Goal: Transaction & Acquisition: Purchase product/service

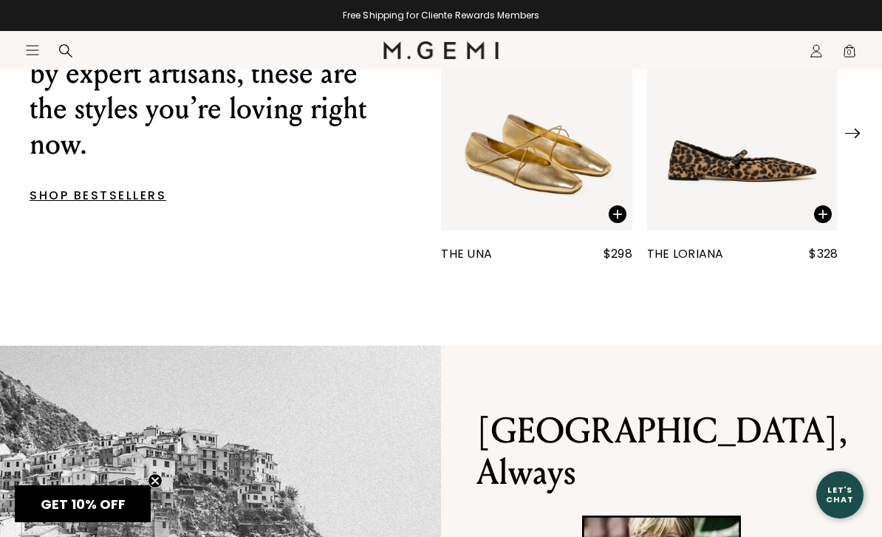
scroll to position [608, 0]
click at [726, 183] on img "1 / 25" at bounding box center [742, 102] width 191 height 255
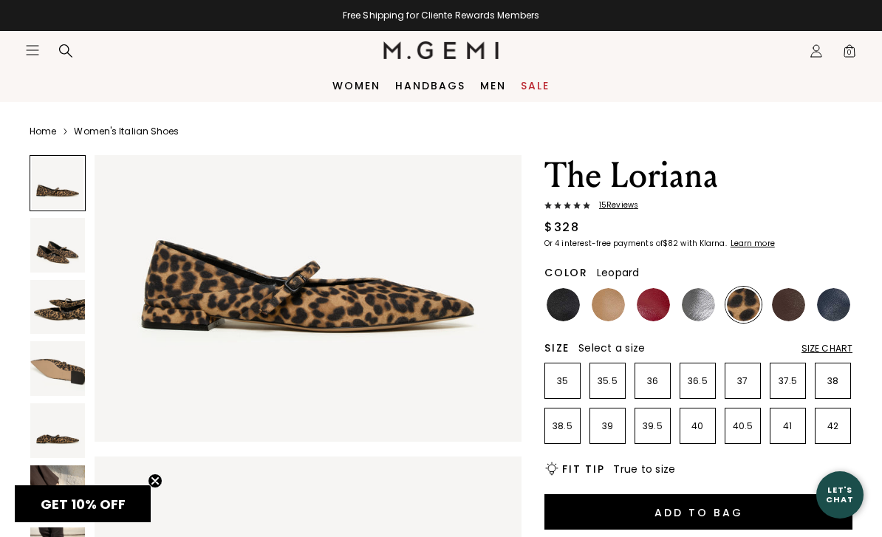
scroll to position [149, 0]
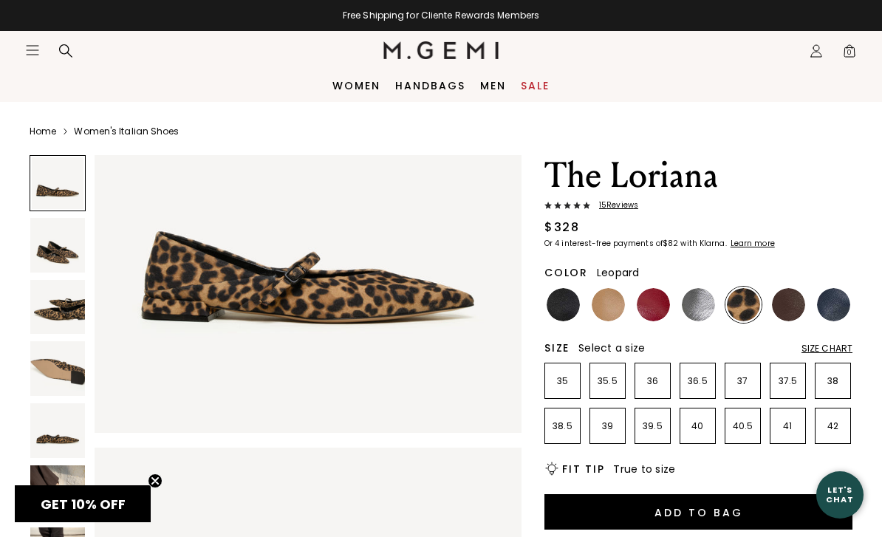
click at [561, 305] on img at bounding box center [563, 304] width 33 height 33
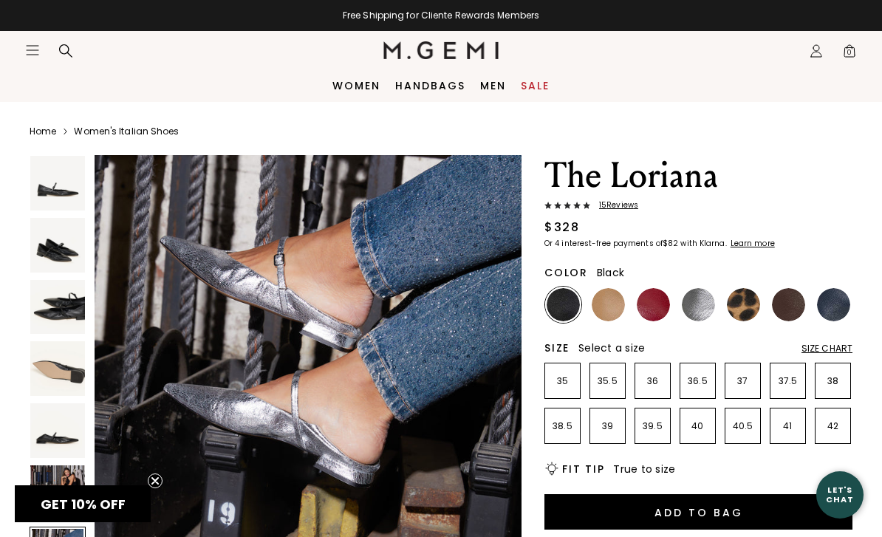
scroll to position [2668, 0]
click at [826, 311] on img at bounding box center [833, 304] width 33 height 33
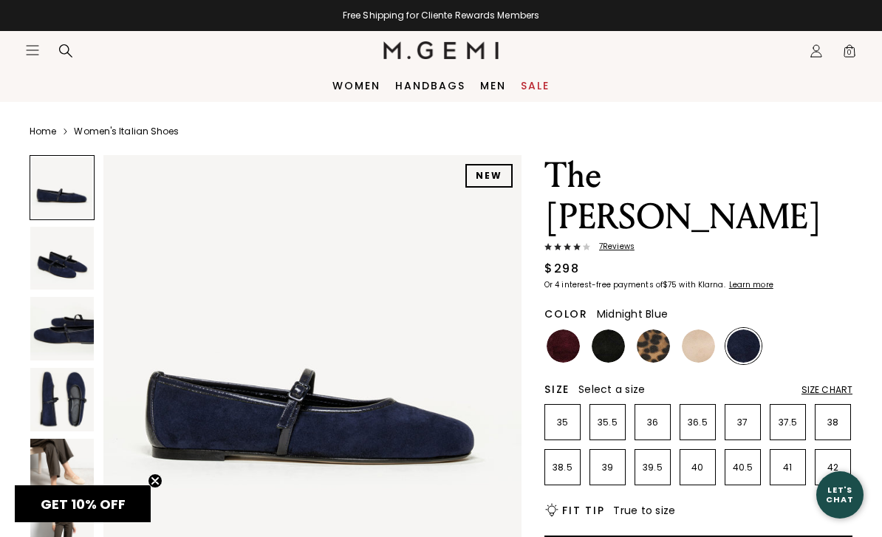
click at [74, 388] on img at bounding box center [62, 400] width 64 height 64
